Goal: Information Seeking & Learning: Learn about a topic

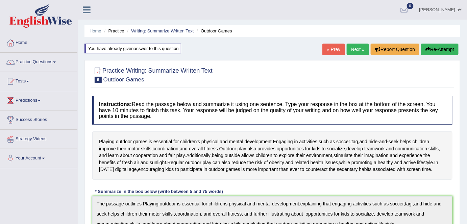
click at [353, 48] on link "Next »" at bounding box center [358, 49] width 22 height 11
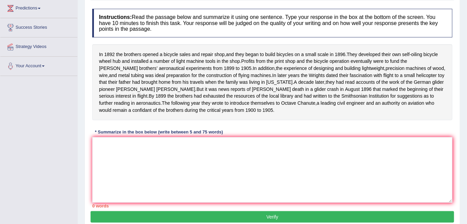
scroll to position [131, 0]
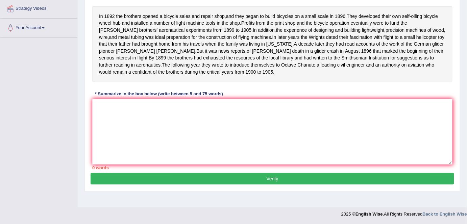
click at [384, 41] on span "flight" at bounding box center [389, 37] width 10 height 7
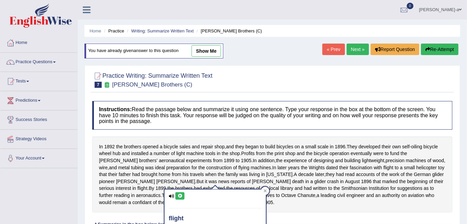
scroll to position [9, 0]
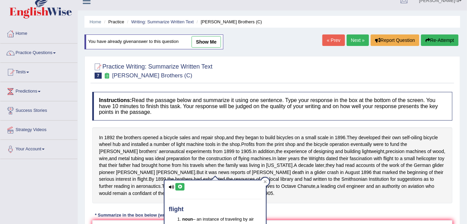
click at [208, 44] on link "show me" at bounding box center [206, 41] width 29 height 11
type textarea "The passage outlines Wright Brothers, in 1892 the brothers oppened a bicycle sa…"
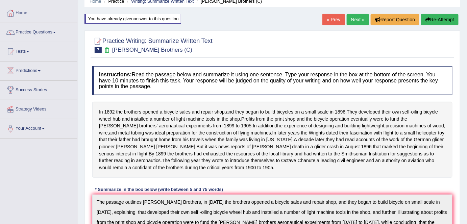
scroll to position [24, 0]
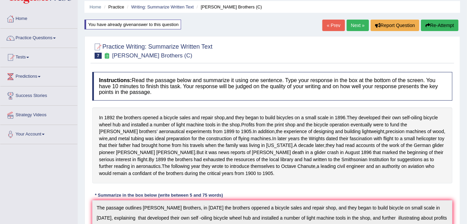
click at [435, 25] on button "Re-Attempt" at bounding box center [440, 25] width 38 height 11
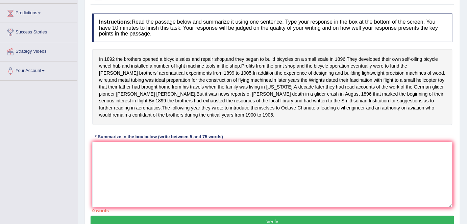
scroll to position [88, 0]
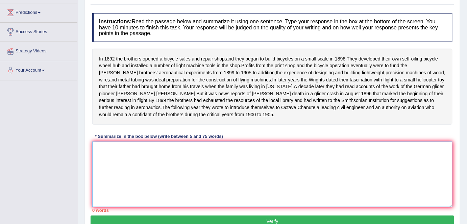
click at [96, 151] on textarea at bounding box center [272, 175] width 360 height 66
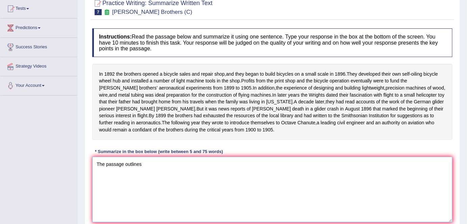
scroll to position [73, 0]
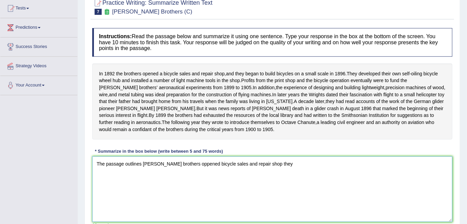
click at [257, 171] on textarea "The passage outlines Wright brothers oppened bicycle sales and repair shop they" at bounding box center [272, 190] width 360 height 66
click at [276, 167] on textarea "The passage outlines Wright brothers oppened bicycle sales and repair shop, they" at bounding box center [272, 190] width 360 height 66
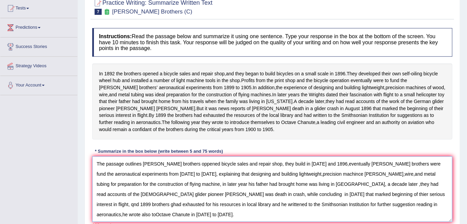
click at [318, 169] on textarea "The passage outlines Wright brothers oppened bicycle sales and repair shop, the…" at bounding box center [272, 190] width 360 height 66
click at [319, 170] on textarea "The passage outlines Wright brothers oppened bicycle sales and repair shop, the…" at bounding box center [272, 190] width 360 height 66
click at [339, 180] on textarea "The passage outlines Wright brothers oppened bicycle sales and repair shop, the…" at bounding box center [272, 190] width 360 height 66
click at [342, 181] on textarea "The passage outlines Wright brothers oppened bicycle sales and repair shop, the…" at bounding box center [272, 190] width 360 height 66
click at [330, 181] on textarea "The passage outlines Wright brothers oppened bicycle sales and repair shop, the…" at bounding box center [272, 190] width 360 height 66
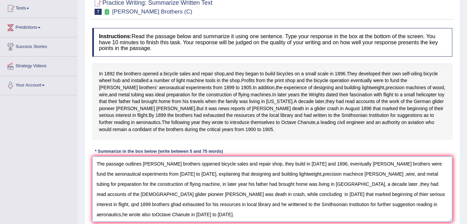
click at [320, 190] on textarea "The passage outlines Wright brothers oppened bicycle sales and repair shop, the…" at bounding box center [272, 190] width 360 height 66
click at [318, 190] on textarea "The passage outlines Wright brothers oppened bicycle sales and repair shop, the…" at bounding box center [272, 190] width 360 height 66
click at [345, 199] on textarea "The passage outlines Wright brothers oppened bicycle sales and repair shop, the…" at bounding box center [272, 190] width 360 height 66
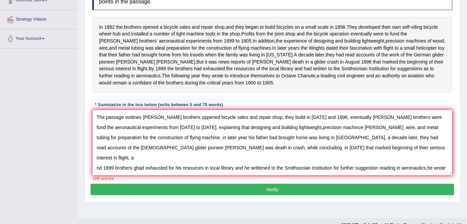
scroll to position [131, 0]
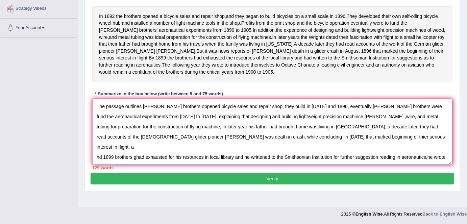
type textarea "The passage outlines Wright brothers oppened bicycle sales and repair shop, the…"
click at [272, 185] on button "Verify" at bounding box center [273, 178] width 364 height 11
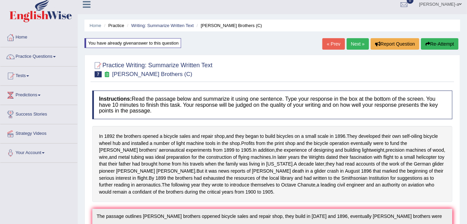
scroll to position [0, 0]
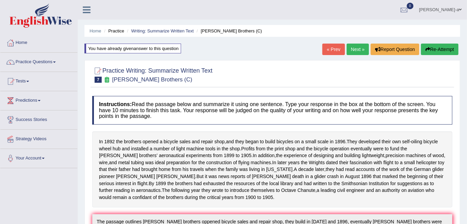
click at [443, 50] on button "Re-Attempt" at bounding box center [440, 49] width 38 height 11
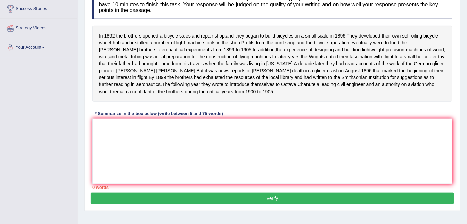
scroll to position [112, 0]
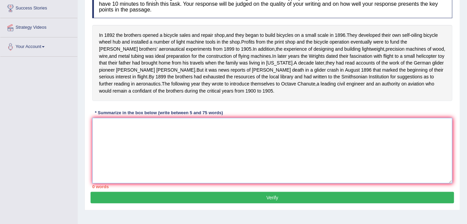
click at [108, 132] on textarea at bounding box center [272, 151] width 360 height 66
type textarea "t"
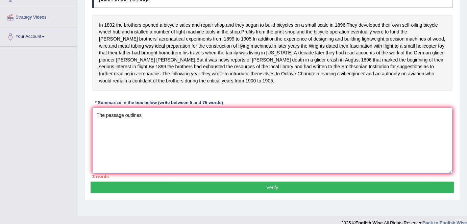
scroll to position [131, 0]
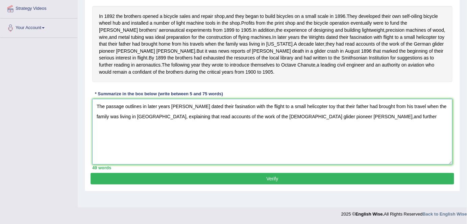
click at [305, 121] on textarea "The passage outlines in later years Wrights dated their fasination with the fli…" at bounding box center [272, 132] width 360 height 66
click at [336, 124] on textarea "The passage outlines in later years Wrights dated their fasination with the fli…" at bounding box center [272, 132] width 360 height 66
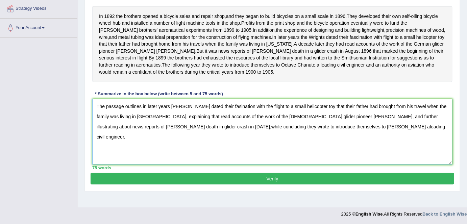
click at [155, 134] on textarea "The passage outlines in later years Wrights dated their fasination with the fli…" at bounding box center [272, 132] width 360 height 66
type textarea "The passage outlines in later years Wrights dated their fasination with the fli…"
click at [274, 185] on button "Verify" at bounding box center [273, 178] width 364 height 11
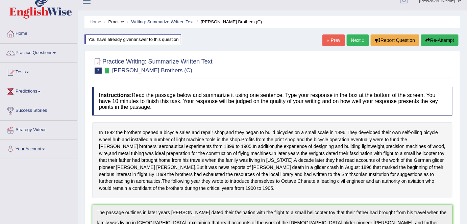
scroll to position [0, 0]
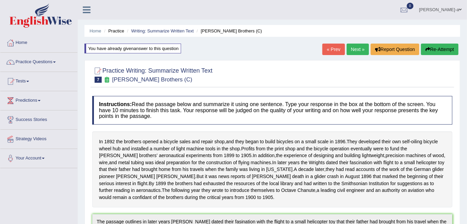
click at [355, 52] on link "Next »" at bounding box center [358, 49] width 22 height 11
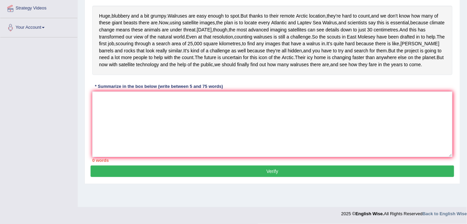
scroll to position [134, 0]
click at [102, 131] on textarea at bounding box center [272, 125] width 360 height 66
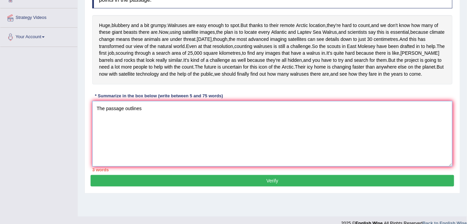
scroll to position [119, 0]
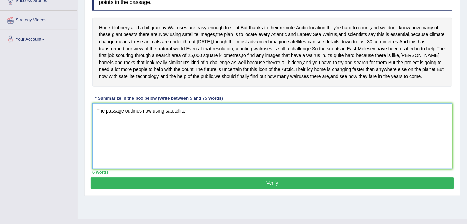
click at [177, 145] on textarea "The passage outlines now using satetellite" at bounding box center [272, 136] width 360 height 66
click at [187, 146] on textarea "The passage outlines now using satellite" at bounding box center [272, 136] width 360 height 66
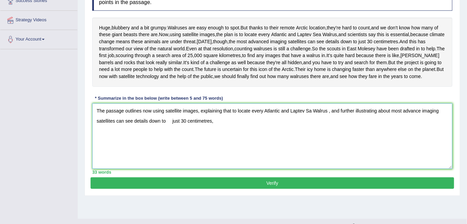
click at [169, 156] on textarea "The passage outlines now using satellite images, explaining that to locate ever…" at bounding box center [272, 136] width 360 height 66
click at [171, 157] on textarea "The passage outlines now using satellite images, explaining that to locate ever…" at bounding box center [272, 136] width 360 height 66
click at [167, 155] on textarea "The passage outlines now using satellite images, explaining that to locate ever…" at bounding box center [272, 136] width 360 height 66
click at [215, 154] on textarea "The passage outlines now using satellite images, explaining that to locate ever…" at bounding box center [272, 136] width 360 height 66
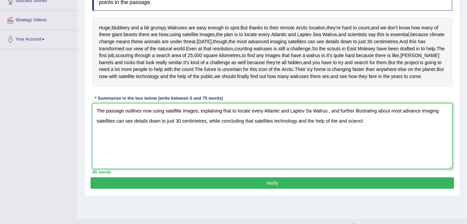
click at [338, 156] on textarea "The passage outlines now using satellite images, explaining that to locate ever…" at bounding box center [272, 136] width 360 height 66
click at [383, 155] on textarea "The passage outlines now using satellite images, explaining that to locate ever…" at bounding box center [272, 136] width 360 height 66
click at [381, 156] on textarea "The passage outlines now using satellite images, explaining that to locate ever…" at bounding box center [272, 136] width 360 height 66
click at [387, 154] on textarea "The passage outlines now using satellite images, explaining that to locate ever…" at bounding box center [272, 136] width 360 height 66
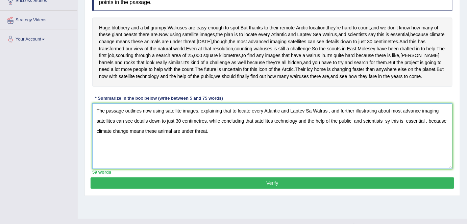
click at [387, 154] on textarea "The passage outlines now using satellite images, explaining that to locate ever…" at bounding box center [272, 136] width 360 height 66
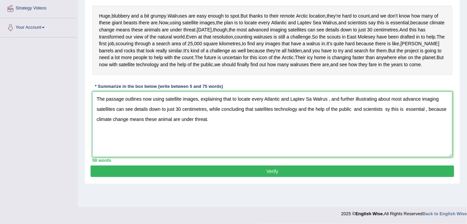
scroll to position [146, 0]
click at [207, 127] on textarea "The passage outlines now using satellite images, explaining that to locate ever…" at bounding box center [272, 125] width 360 height 66
type textarea "The passage outlines now using satellite images, explaining that to locate ever…"
click at [277, 177] on button "Verify" at bounding box center [273, 171] width 364 height 11
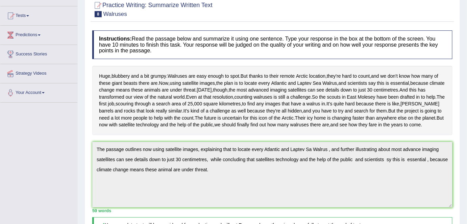
scroll to position [0, 0]
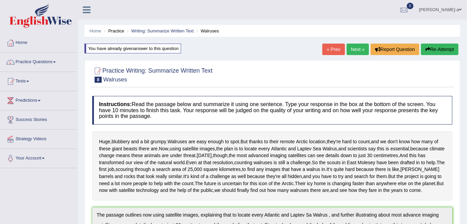
click at [357, 51] on link "Next »" at bounding box center [358, 49] width 22 height 11
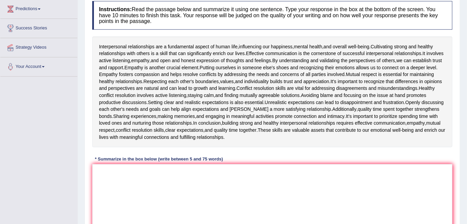
scroll to position [95, 0]
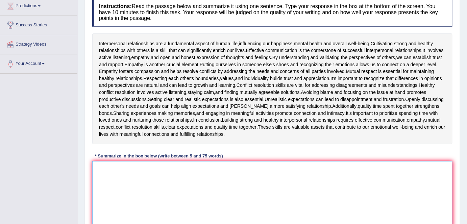
click at [103, 172] on textarea at bounding box center [272, 194] width 360 height 66
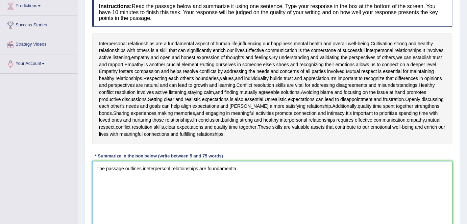
click at [149, 168] on textarea "The passage outlines ineterpersonl relatoinships are foundamentla" at bounding box center [272, 194] width 360 height 66
click at [238, 167] on textarea "The passage outlines interpersonl relatoinships are foundamentla" at bounding box center [272, 194] width 360 height 66
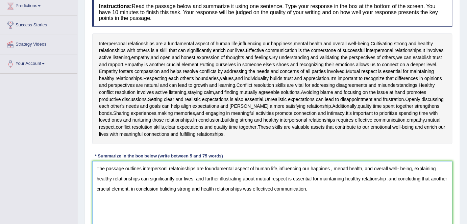
click at [278, 169] on textarea "The passage outlines interpersonl relatoinships are foundamental aspect of huma…" at bounding box center [272, 194] width 360 height 66
click at [279, 167] on textarea "The passage outlines interpersonl relatoinships are foundamental aspect of huma…" at bounding box center [272, 194] width 360 height 66
click at [389, 180] on textarea "The passage outlines interpersonl relatoinships are foundamental aspect of huma…" at bounding box center [272, 194] width 360 height 66
click at [313, 189] on textarea "The passage outlines interpersonl relatoinships are foundamental aspect of huma…" at bounding box center [272, 194] width 360 height 66
click at [403, 190] on textarea "The passage outlines interpersonl relatoinships are foundamental aspect of huma…" at bounding box center [272, 194] width 360 height 66
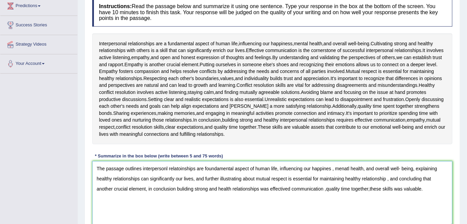
scroll to position [145, 0]
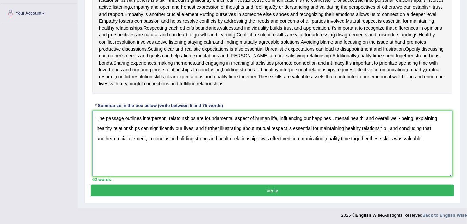
click at [309, 137] on textarea "The passage outlines interpersonl relatoinships are foundamental aspect of huma…" at bounding box center [272, 144] width 360 height 66
type textarea "The passage outlines interpersonl relatoinships are foundamental aspect of huma…"
click at [271, 187] on button "Verify" at bounding box center [273, 190] width 364 height 11
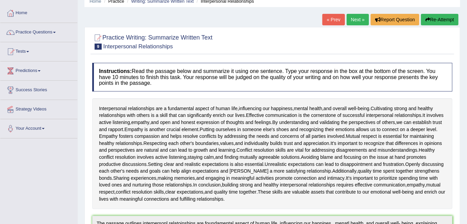
scroll to position [0, 0]
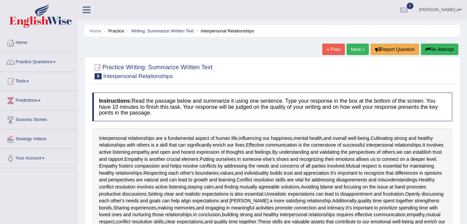
click at [359, 51] on link "Next »" at bounding box center [358, 49] width 22 height 11
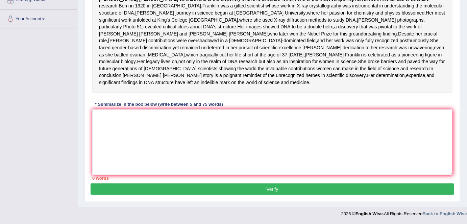
scroll to position [168, 0]
click at [99, 123] on textarea at bounding box center [272, 143] width 360 height 66
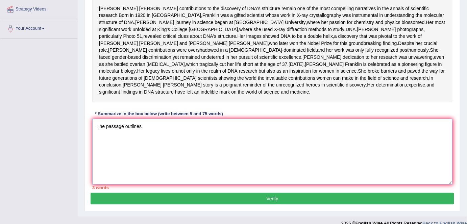
scroll to position [121, 0]
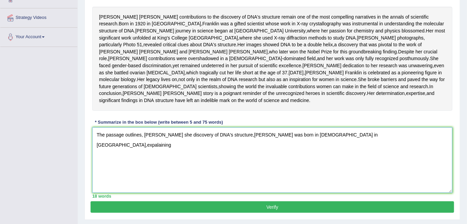
click at [327, 169] on textarea "The passage outlines, Rosalinda Franklin's she discovery of DNA's structure,sha…" at bounding box center [272, 160] width 360 height 66
click at [359, 170] on textarea "The passage outlines, Rosalinda Franklin's she discovery of DNA's structure,sha…" at bounding box center [272, 160] width 360 height 66
click at [337, 170] on textarea "The passage outlines, Rosalinda Franklin's she discovery of DNA's structure,sha…" at bounding box center [272, 160] width 360 height 66
click at [358, 169] on textarea "The passage outlines, Rosalinda Franklin's she discovery of DNA's structure,sha…" at bounding box center [272, 160] width 360 height 66
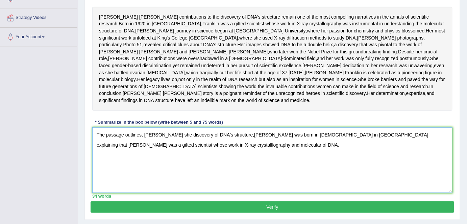
click at [127, 178] on textarea "The passage outlines, Rosalinda Franklin's she discovery of DNA's structure,sha…" at bounding box center [272, 160] width 360 height 66
click at [204, 180] on textarea "The passage outlines, Rosalinda Franklin's she discovery of DNA's structure,sha…" at bounding box center [272, 160] width 360 height 66
click at [195, 178] on textarea "The passage outlines, Rosalinda Franklin's she discovery of DNA's structure,sha…" at bounding box center [272, 160] width 360 height 66
click at [206, 180] on textarea "The passage outlines, Rosalinda Franklin's she discovery of DNA's structure,sha…" at bounding box center [272, 160] width 360 height 66
click at [261, 90] on div "Rosalind Franklin's contributions to the discovery of DNA's structure remain on…" at bounding box center [272, 59] width 360 height 104
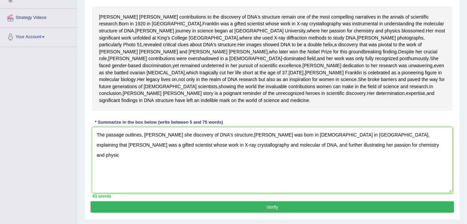
click at [261, 90] on div "Rosalind Franklin's contributions to the discovery of DNA's structure remain on…" at bounding box center [272, 59] width 360 height 104
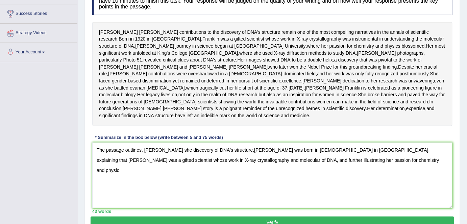
scroll to position [173, 0]
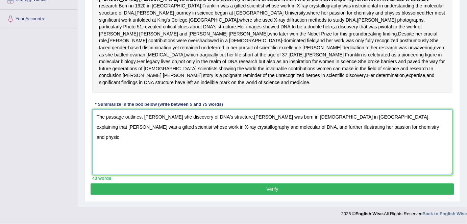
click at [322, 128] on textarea "The passage outlines, Rosalinda Franklin's she discovery of DNA's structure,sha…" at bounding box center [272, 143] width 360 height 66
click at [423, 131] on textarea "The passage outlines, Rosalinda Franklin's she discovery of DNA's structure,sha…" at bounding box center [272, 143] width 360 height 66
type textarea "The passage outlines, Rosalinda Franklin's she discovery of DNA's structure,sha…"
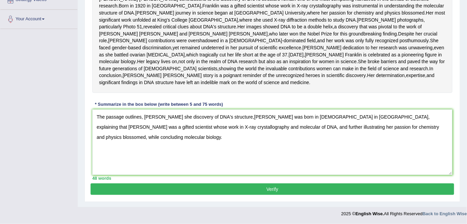
click at [274, 192] on button "Verify" at bounding box center [273, 189] width 364 height 11
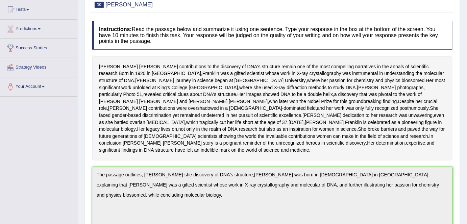
scroll to position [0, 0]
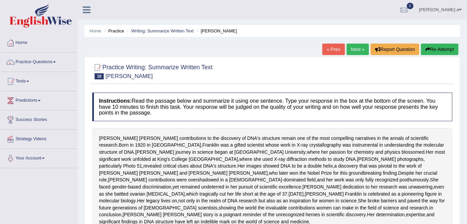
click at [56, 63] on link "Practice Questions" at bounding box center [38, 61] width 77 height 17
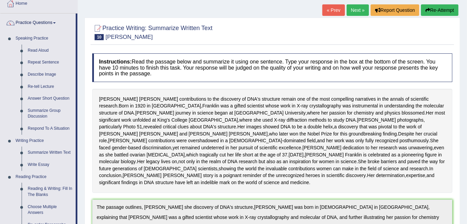
scroll to position [42, 0]
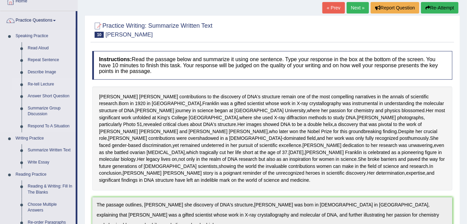
click at [52, 86] on link "Re-tell Lecture" at bounding box center [50, 84] width 51 height 12
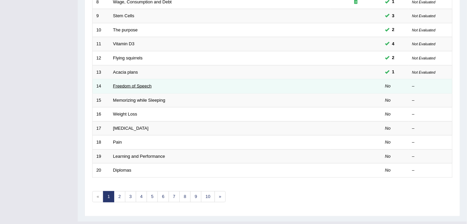
click at [140, 84] on link "Freedom of Speech" at bounding box center [132, 86] width 39 height 5
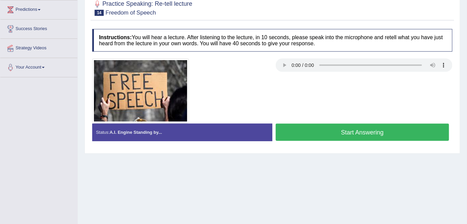
scroll to position [95, 0]
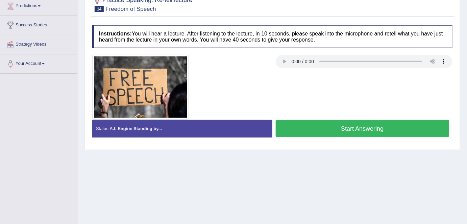
click at [356, 129] on button "Start Answering" at bounding box center [362, 128] width 173 height 17
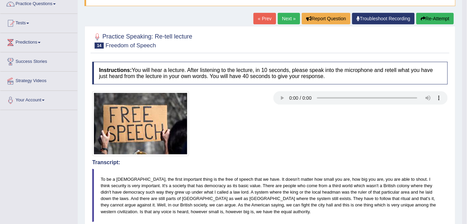
scroll to position [58, 0]
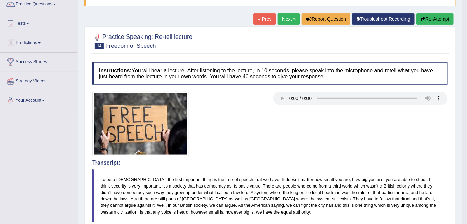
click at [288, 20] on link "Next »" at bounding box center [289, 18] width 22 height 11
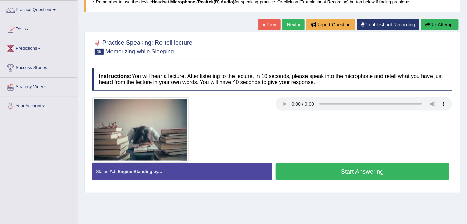
scroll to position [52, 0]
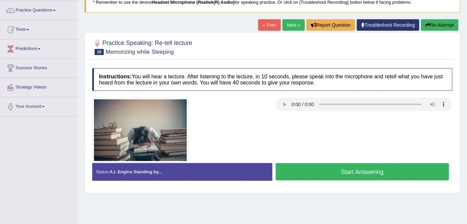
click at [347, 171] on button "Start Answering" at bounding box center [362, 171] width 173 height 17
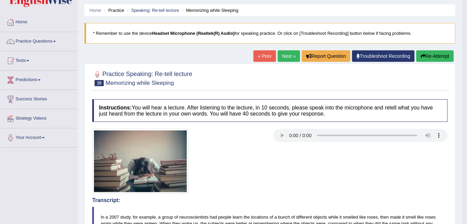
scroll to position [13, 0]
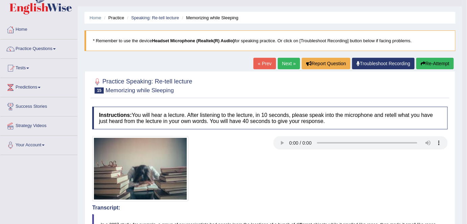
click at [433, 64] on button "Re-Attempt" at bounding box center [436, 63] width 38 height 11
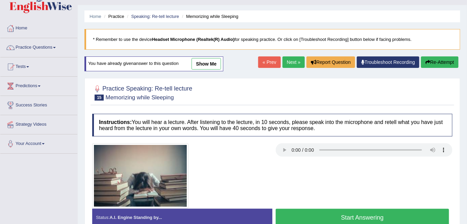
scroll to position [5, 0]
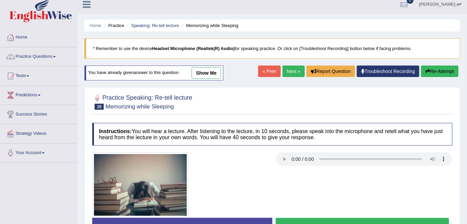
click at [210, 72] on link "show me" at bounding box center [206, 72] width 29 height 11
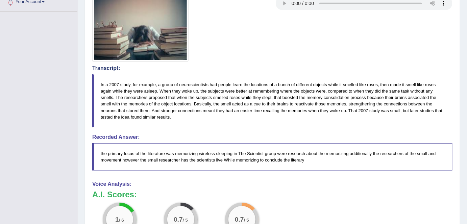
scroll to position [116, 0]
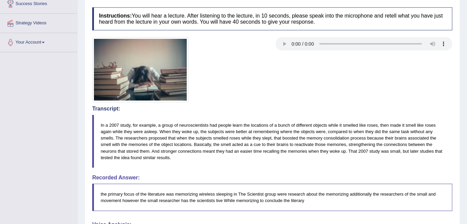
drag, startPoint x: 210, startPoint y: 72, endPoint x: 322, endPoint y: 64, distance: 112.2
click at [322, 64] on div at bounding box center [272, 69] width 367 height 65
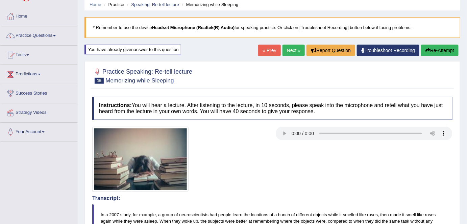
scroll to position [23, 0]
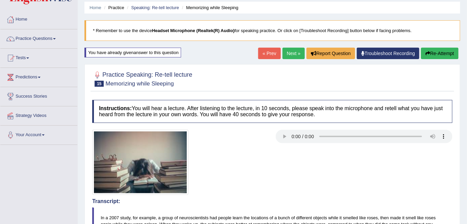
click at [436, 52] on button "Re-Attempt" at bounding box center [440, 53] width 38 height 11
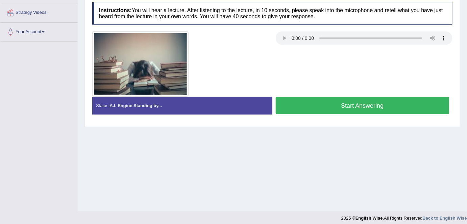
scroll to position [129, 0]
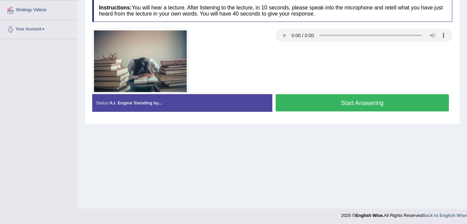
click at [355, 101] on button "Start Answering" at bounding box center [362, 102] width 173 height 17
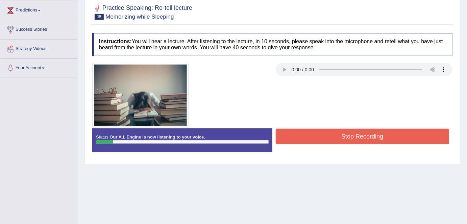
scroll to position [86, 0]
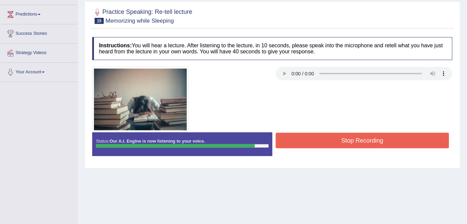
click at [356, 136] on button "Stop Recording" at bounding box center [362, 141] width 173 height 16
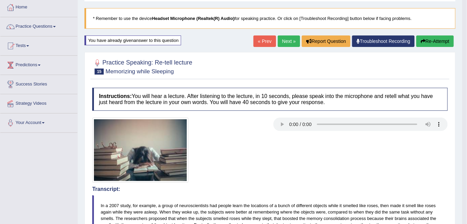
scroll to position [36, 0]
click at [286, 40] on link "Next »" at bounding box center [289, 40] width 22 height 11
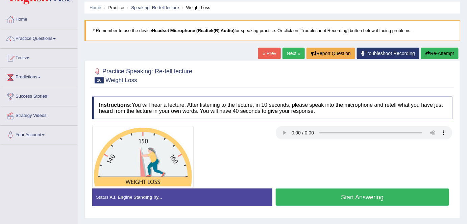
scroll to position [23, 0]
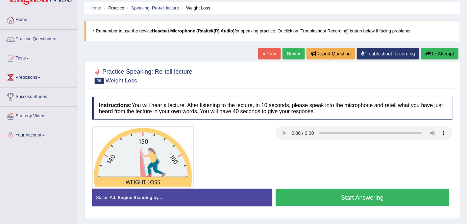
click at [271, 57] on link "« Prev" at bounding box center [269, 53] width 22 height 11
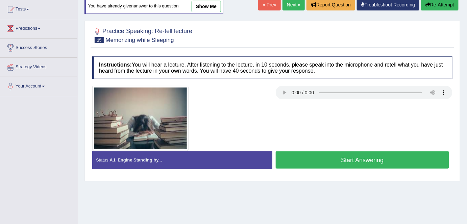
scroll to position [72, 0]
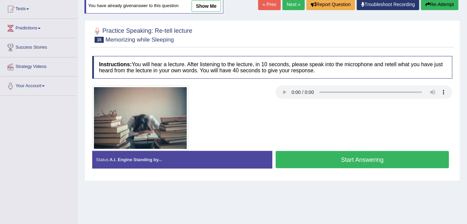
click at [344, 160] on button "Start Answering" at bounding box center [362, 159] width 173 height 17
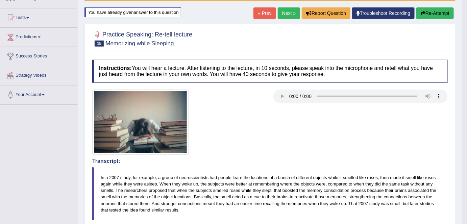
scroll to position [63, 0]
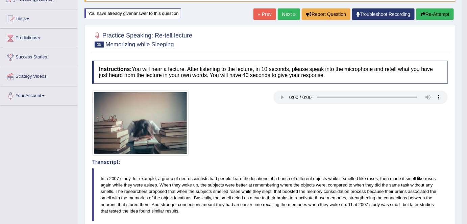
click at [285, 13] on link "Next »" at bounding box center [289, 13] width 22 height 11
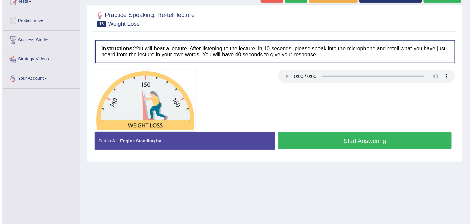
scroll to position [80, 0]
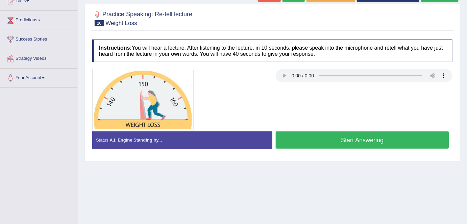
click at [354, 144] on button "Start Answering" at bounding box center [362, 140] width 173 height 17
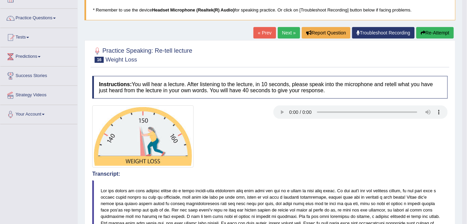
scroll to position [41, 0]
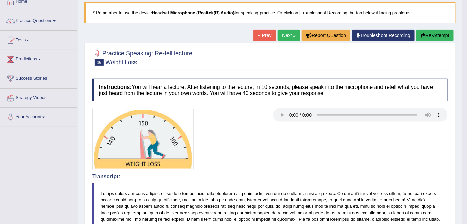
click at [283, 36] on link "Next »" at bounding box center [289, 35] width 22 height 11
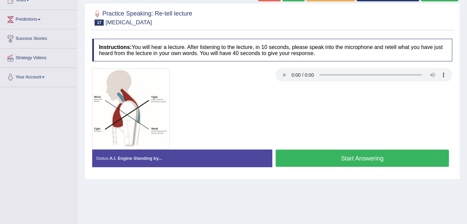
scroll to position [82, 0]
